Goal: Find specific page/section: Find specific page/section

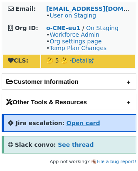
click at [68, 122] on strong "Open card" at bounding box center [84, 122] width 34 height 7
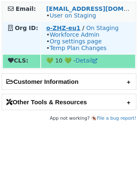
click at [59, 26] on strong "o-ZHZ-eu1" at bounding box center [63, 28] width 34 height 7
